Goal: Check status: Check status

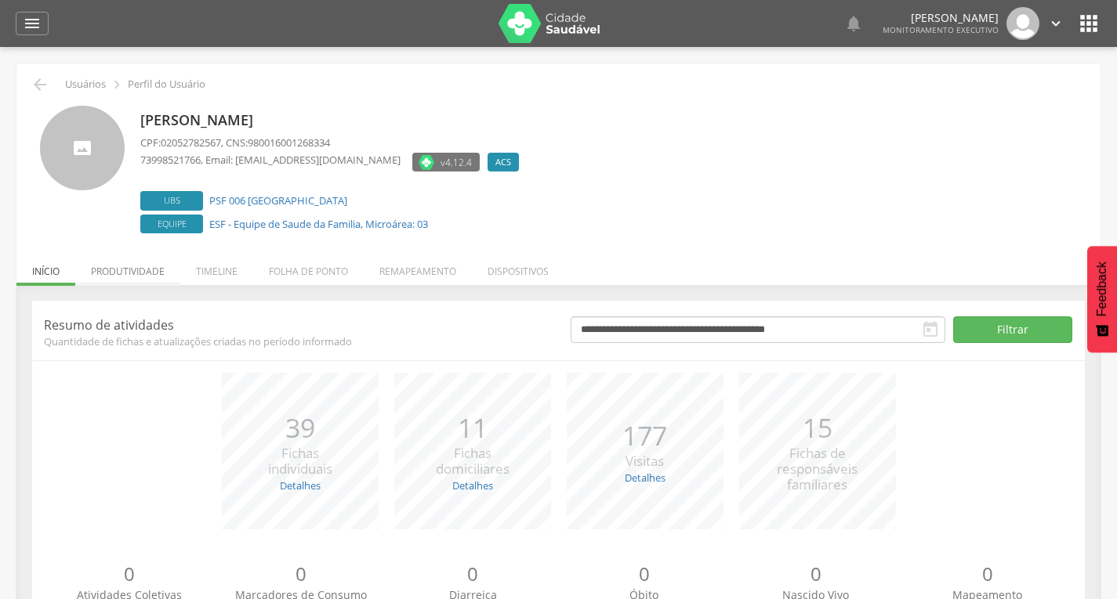
click at [125, 280] on li "Produtividade" at bounding box center [127, 267] width 105 height 37
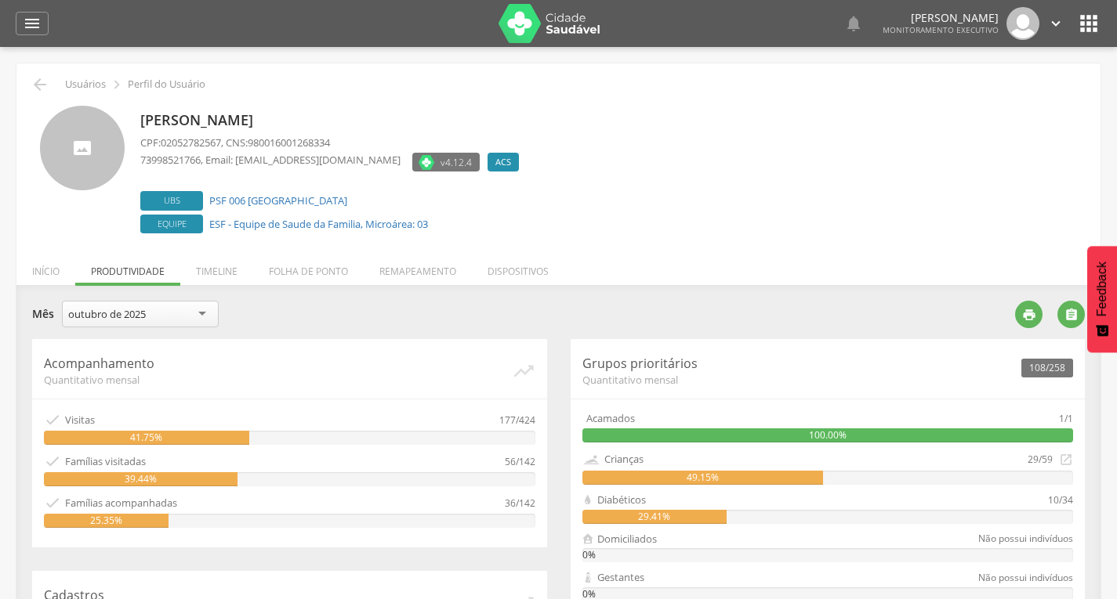
click at [184, 311] on div "outubro de 2025" at bounding box center [140, 314] width 157 height 27
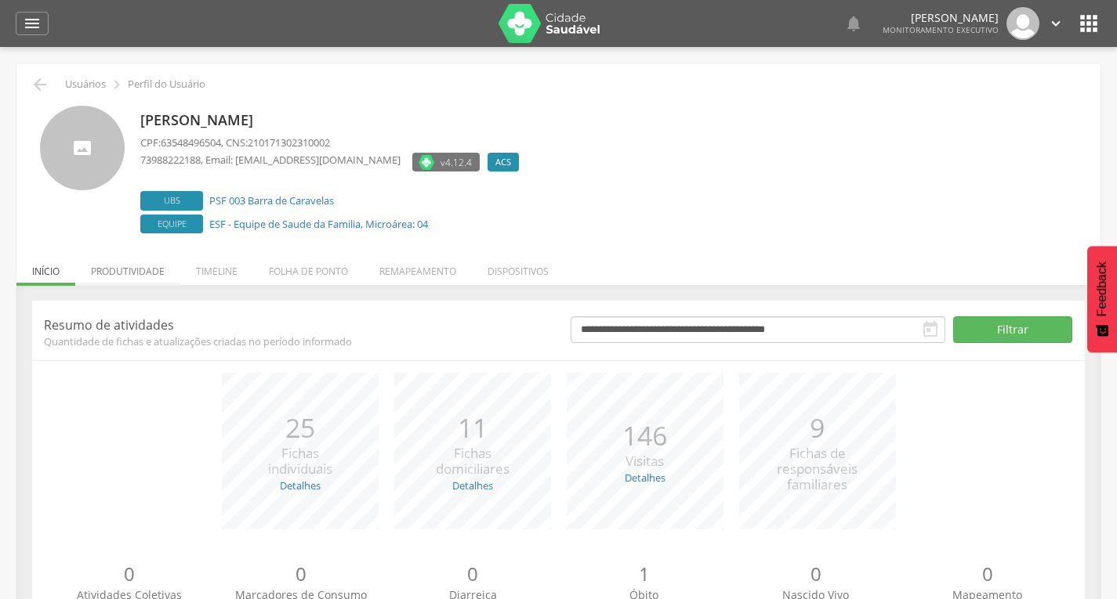
click at [136, 257] on li "Produtividade" at bounding box center [127, 267] width 105 height 37
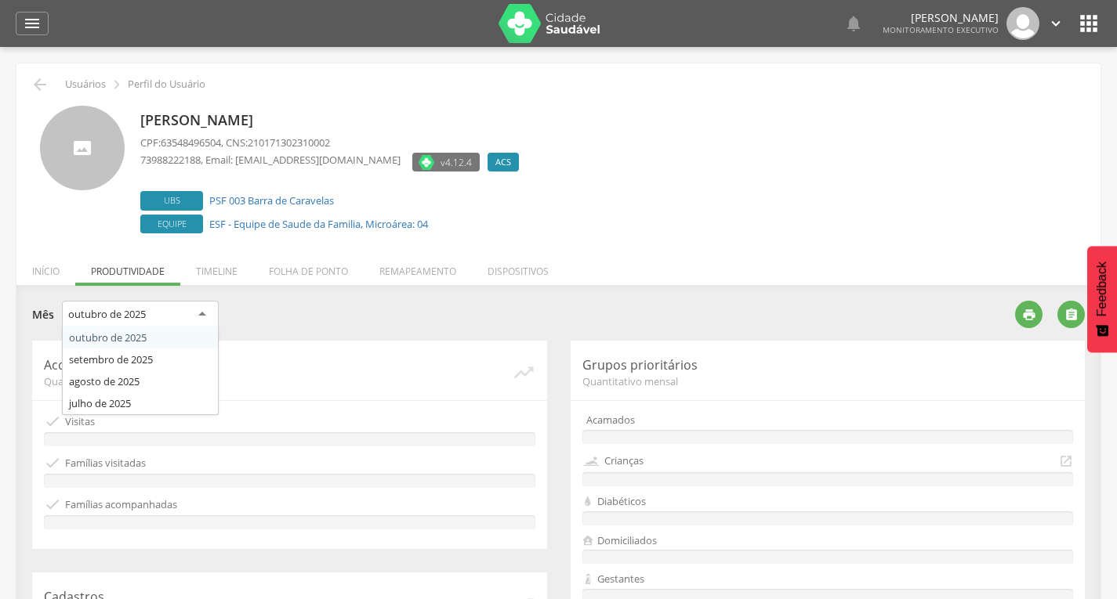
click at [161, 323] on div "outubro de 2025" at bounding box center [140, 315] width 157 height 28
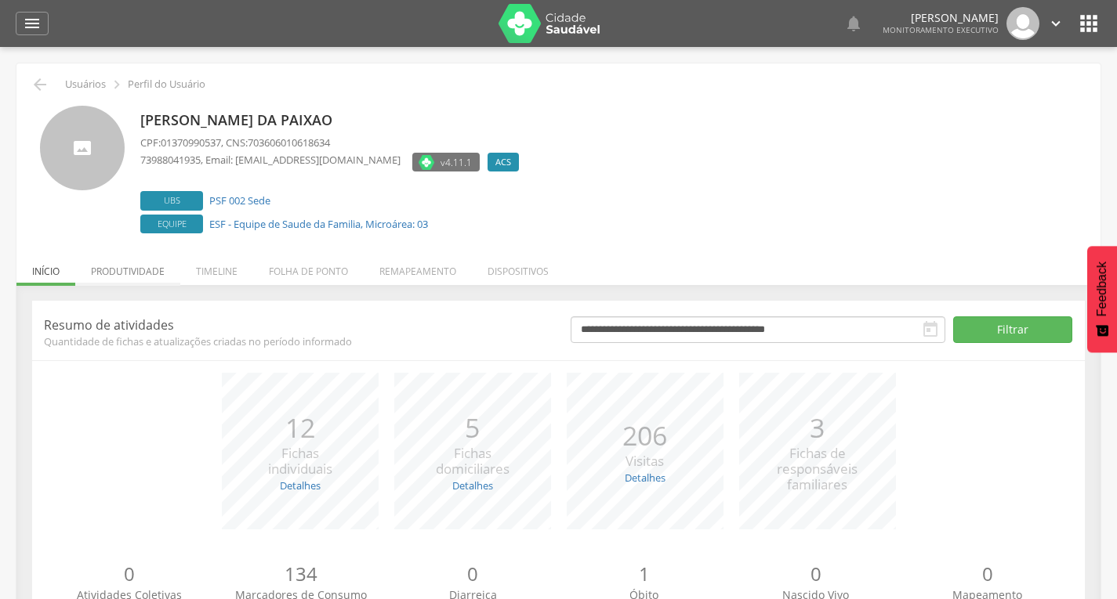
click at [143, 277] on li "Produtividade" at bounding box center [127, 267] width 105 height 37
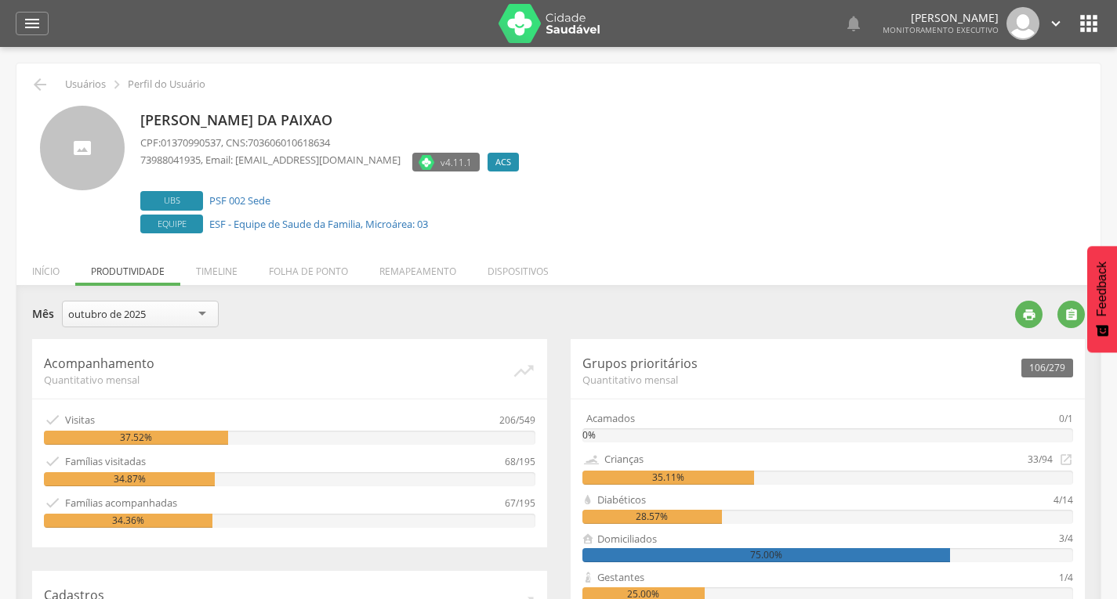
click at [182, 318] on div "outubro de 2025" at bounding box center [140, 314] width 157 height 27
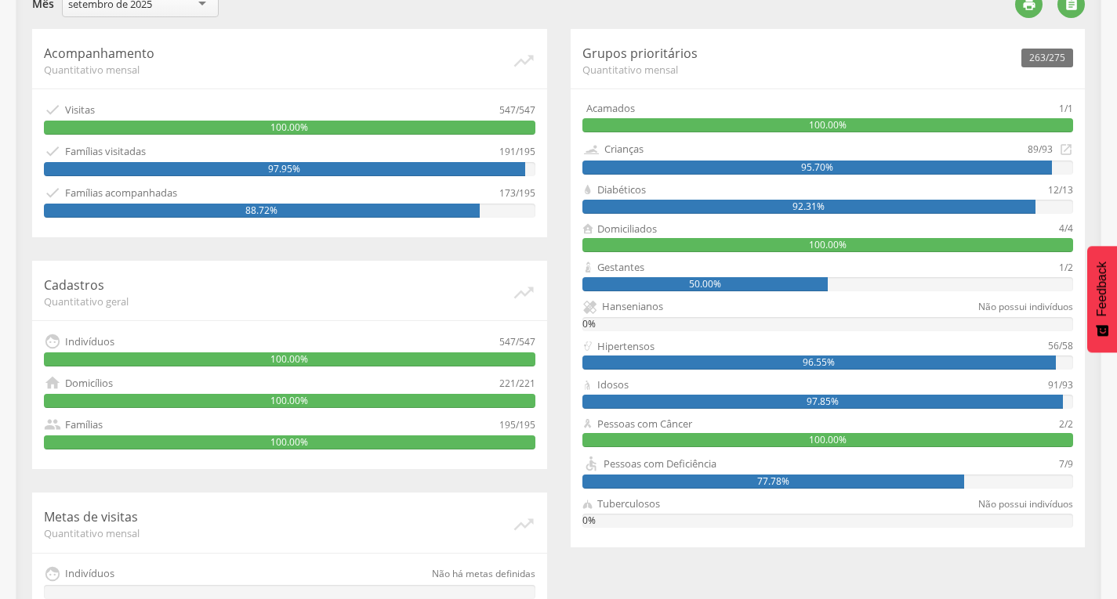
scroll to position [313, 0]
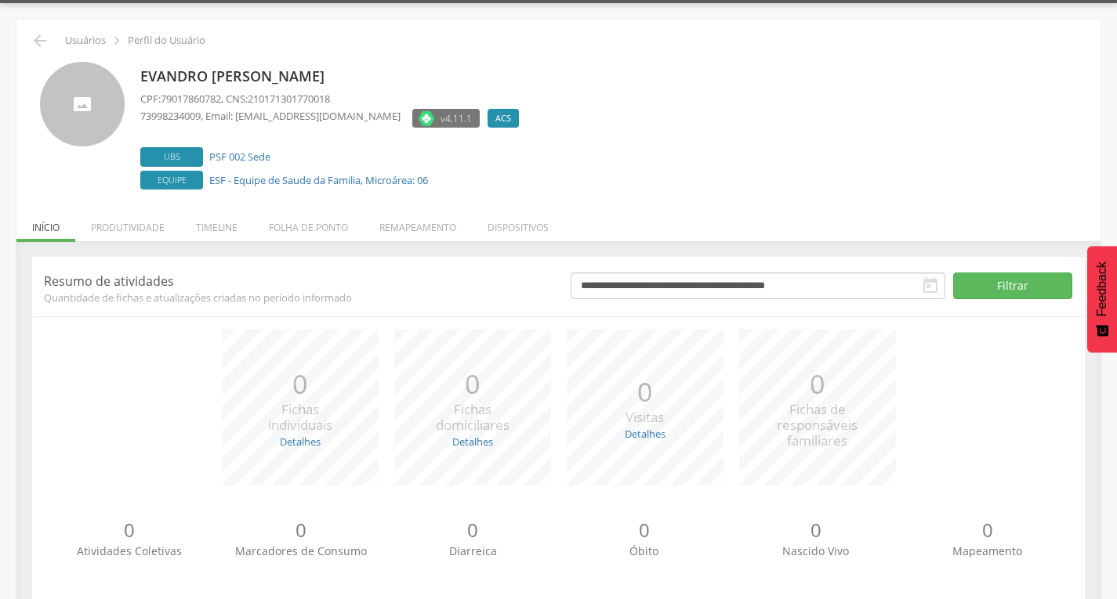
scroll to position [68, 0]
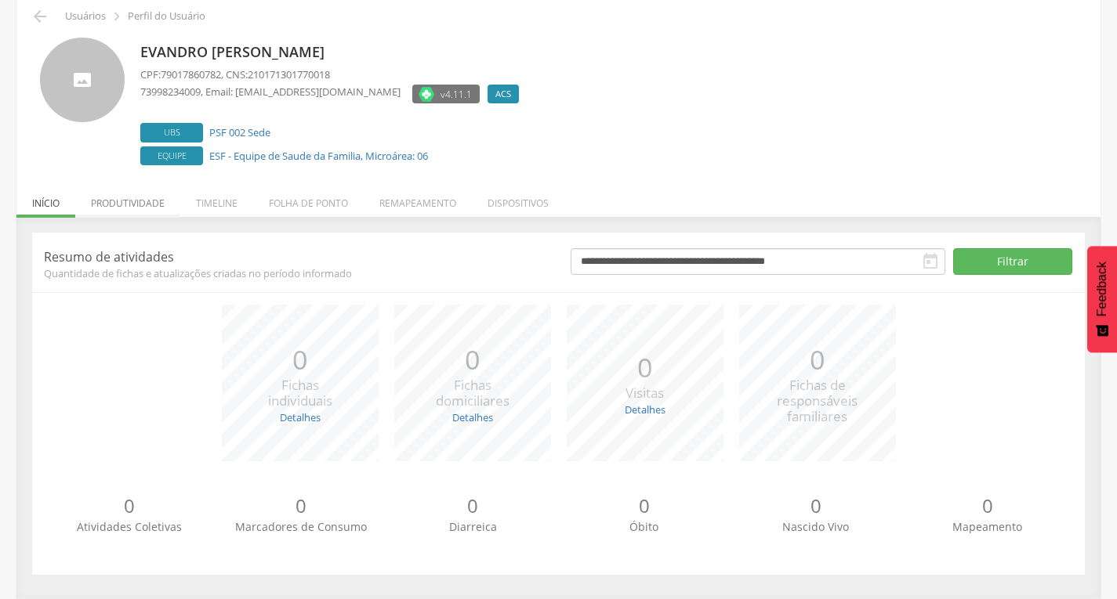
click at [131, 184] on li "Produtividade" at bounding box center [127, 199] width 105 height 37
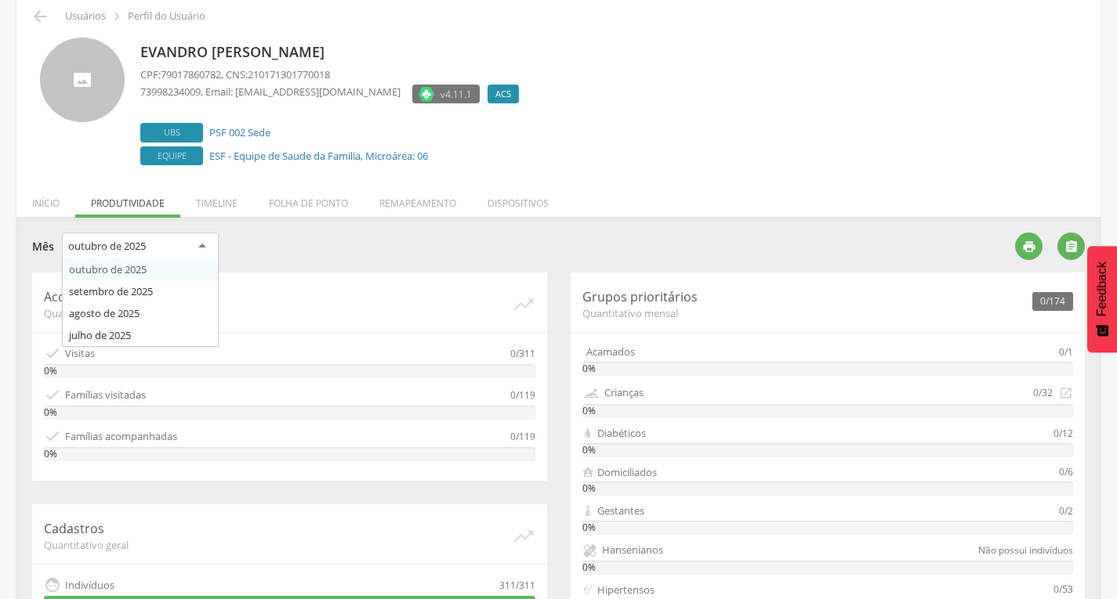
click at [154, 249] on div "outubro de 2025" at bounding box center [140, 247] width 157 height 28
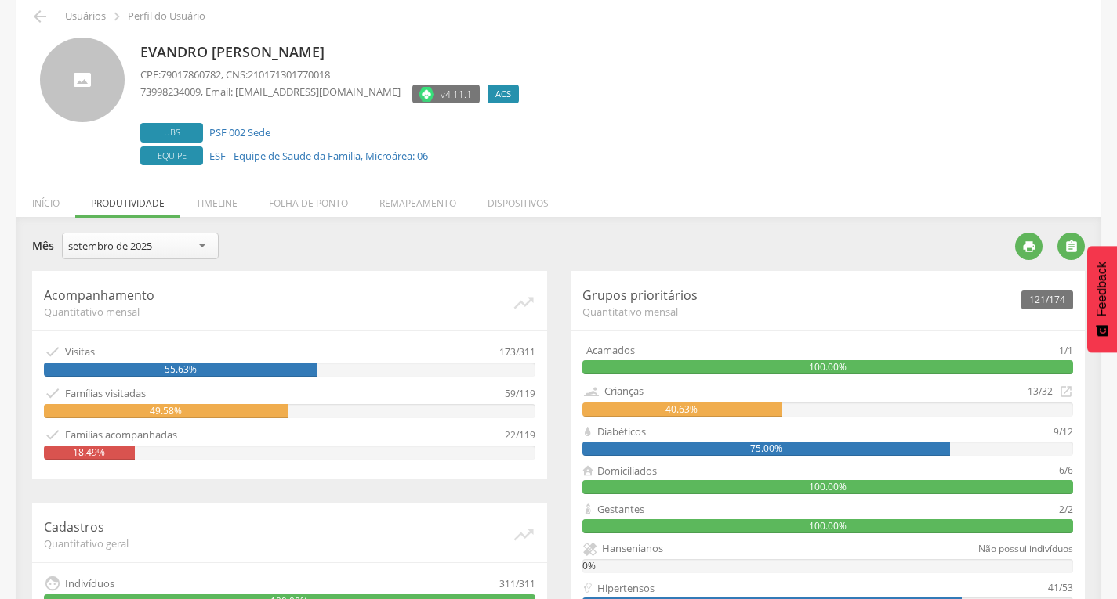
click at [187, 239] on div "setembro de 2025" at bounding box center [140, 246] width 157 height 27
